Goal: Obtain resource: Obtain resource

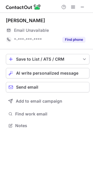
scroll to position [122, 93]
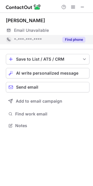
drag, startPoint x: 70, startPoint y: 41, endPoint x: 67, endPoint y: 40, distance: 3.8
click at [70, 41] on button "Find phone" at bounding box center [73, 40] width 23 height 6
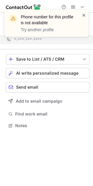
click at [84, 15] on span at bounding box center [83, 15] width 5 height 6
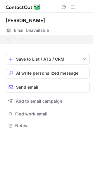
click at [82, 7] on div "Phone number for this profile is not available Try another profile" at bounding box center [46, 25] width 93 height 43
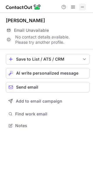
click at [83, 7] on span at bounding box center [82, 7] width 5 height 5
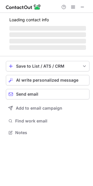
scroll to position [132, 93]
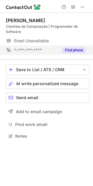
click at [79, 49] on button "Find phone" at bounding box center [73, 50] width 23 height 6
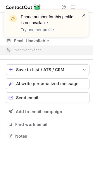
click at [83, 16] on span at bounding box center [83, 15] width 5 height 6
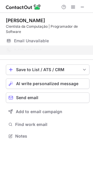
click at [83, 8] on div "Phone number for this profile is not available Try another profile" at bounding box center [46, 25] width 93 height 43
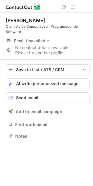
click at [82, 6] on span at bounding box center [82, 7] width 5 height 5
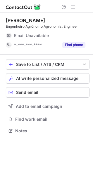
scroll to position [127, 93]
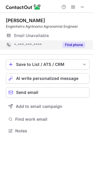
click at [70, 47] on button "Find phone" at bounding box center [73, 45] width 23 height 6
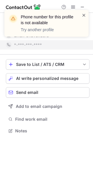
click at [83, 15] on span at bounding box center [83, 15] width 5 height 6
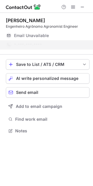
click at [82, 6] on div "Phone number for this profile is not available Try another profile" at bounding box center [46, 25] width 93 height 43
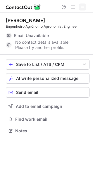
click at [82, 7] on span at bounding box center [82, 7] width 5 height 5
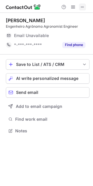
click at [81, 6] on span at bounding box center [82, 7] width 5 height 5
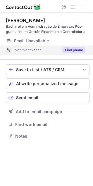
scroll to position [132, 93]
click at [83, 49] on button "Find phone" at bounding box center [73, 50] width 23 height 6
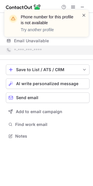
click at [83, 15] on span at bounding box center [83, 15] width 5 height 6
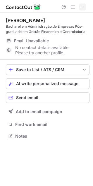
click at [80, 6] on div "Phone number for this profile is not available Try another profile" at bounding box center [46, 10] width 93 height 12
click at [81, 7] on span at bounding box center [82, 7] width 5 height 5
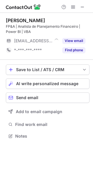
scroll to position [132, 93]
click at [82, 7] on span at bounding box center [82, 7] width 5 height 5
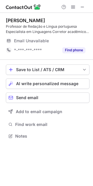
scroll to position [132, 93]
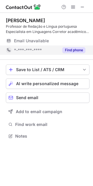
click at [76, 51] on button "Find phone" at bounding box center [73, 50] width 23 height 6
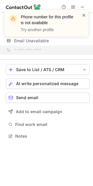
click at [84, 16] on span at bounding box center [83, 15] width 5 height 6
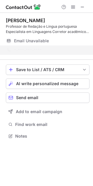
click at [82, 7] on div "Phone number for this profile is not available Try another profile" at bounding box center [46, 25] width 93 height 43
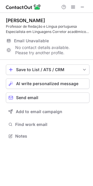
click at [82, 7] on span at bounding box center [82, 7] width 5 height 5
